Goal: Check status

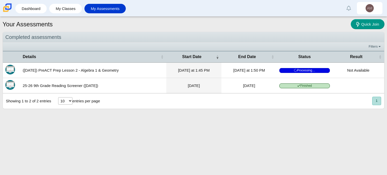
click at [316, 70] on span "Processing…" at bounding box center [305, 70] width 51 height 5
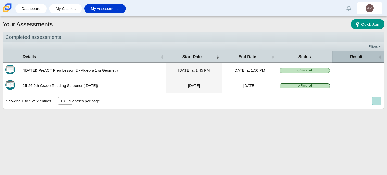
click at [358, 57] on span "Result" at bounding box center [356, 57] width 43 height 6
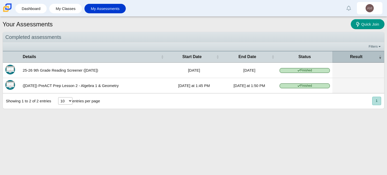
click at [358, 57] on span "Result" at bounding box center [356, 57] width 43 height 6
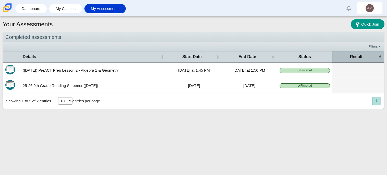
click at [358, 57] on span "Result" at bounding box center [356, 57] width 43 height 6
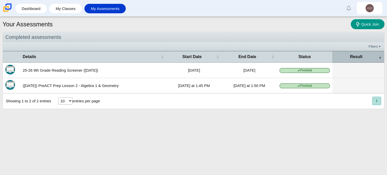
click at [358, 57] on span "Result" at bounding box center [356, 57] width 43 height 6
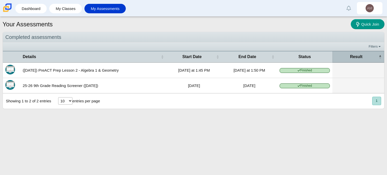
click at [358, 57] on span "Result" at bounding box center [356, 57] width 43 height 6
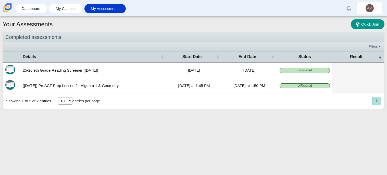
click at [374, 102] on button "1" at bounding box center [377, 101] width 9 height 8
